Goal: Find specific page/section: Find specific page/section

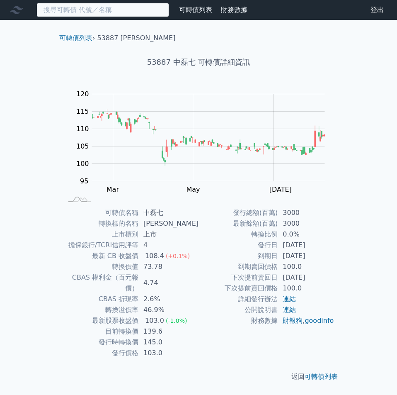
click at [62, 12] on input at bounding box center [102, 10] width 133 height 14
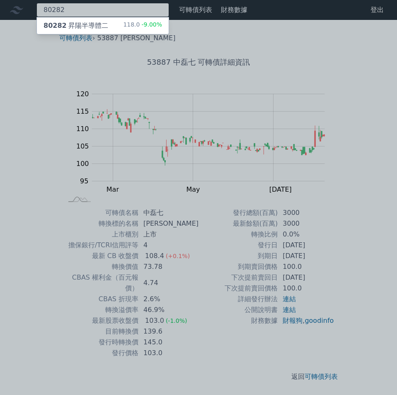
type input "80282"
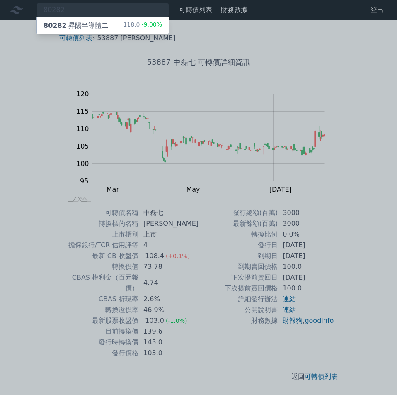
click at [83, 18] on div "80282 昇陽半導體二 118.0 -9.00%" at bounding box center [103, 25] width 132 height 17
